Goal: Task Accomplishment & Management: Manage account settings

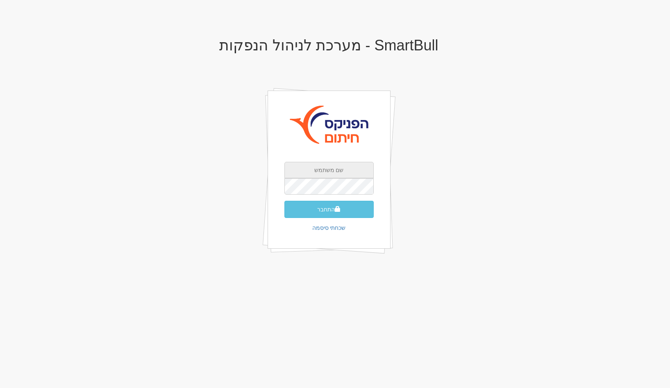
click at [353, 173] on input "text" at bounding box center [329, 170] width 89 height 16
type input "[EMAIL_ADDRESS][DOMAIN_NAME]"
click at [285, 201] on button "התחבר" at bounding box center [329, 209] width 89 height 17
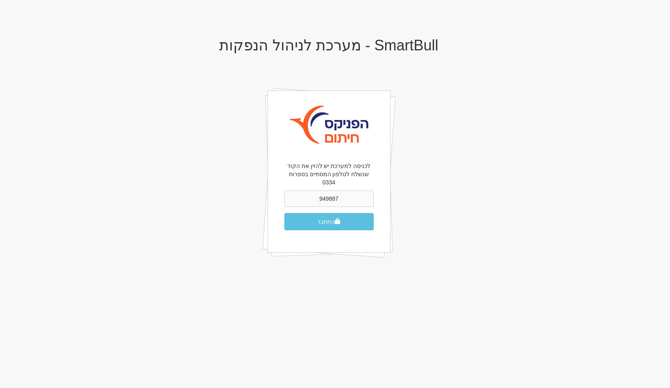
type input "949887"
click at [285, 213] on button "התחבר" at bounding box center [329, 221] width 89 height 17
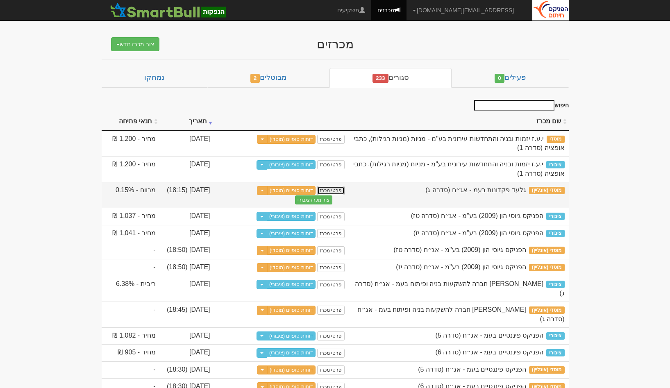
click at [331, 189] on link "פרטי מכרז" at bounding box center [330, 190] width 27 height 9
